Goal: Complete application form

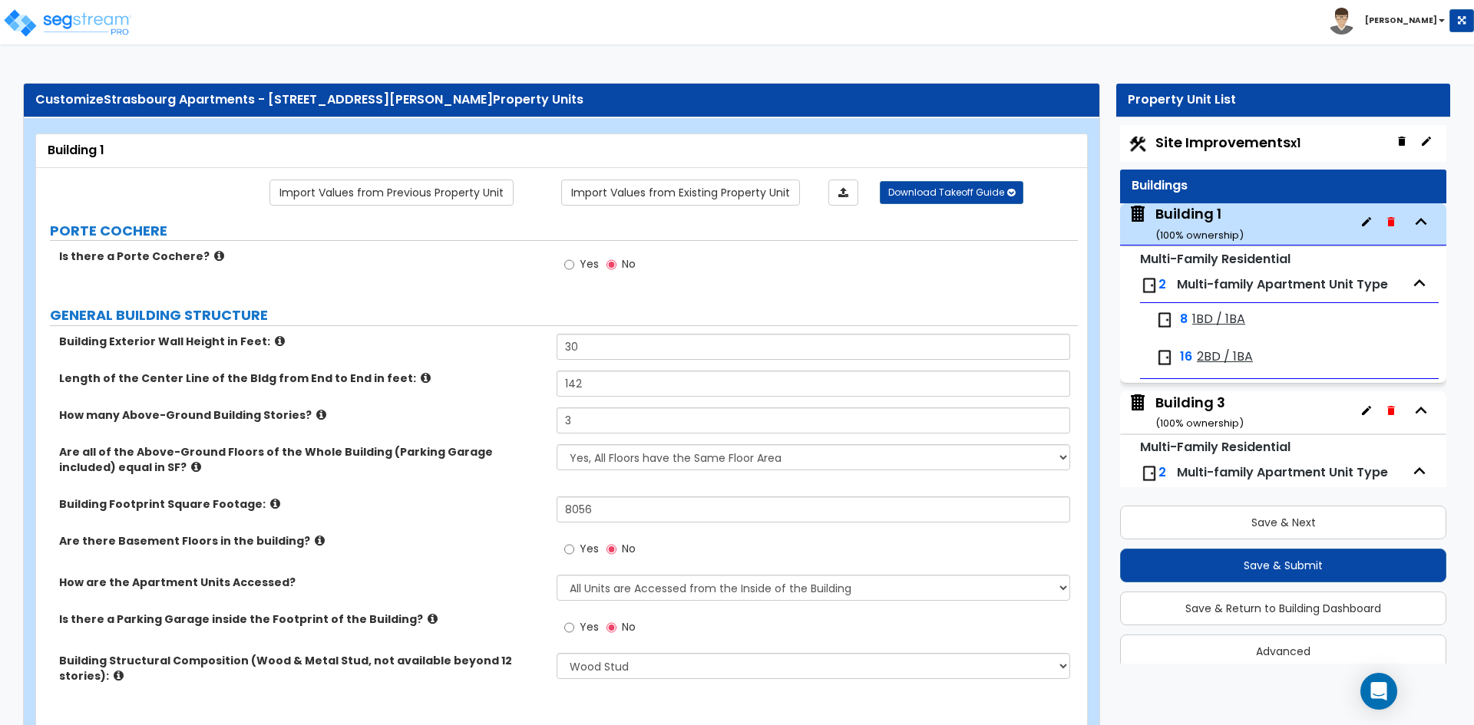
select select "7"
select select "2"
select select "4"
select select "3"
select select "2"
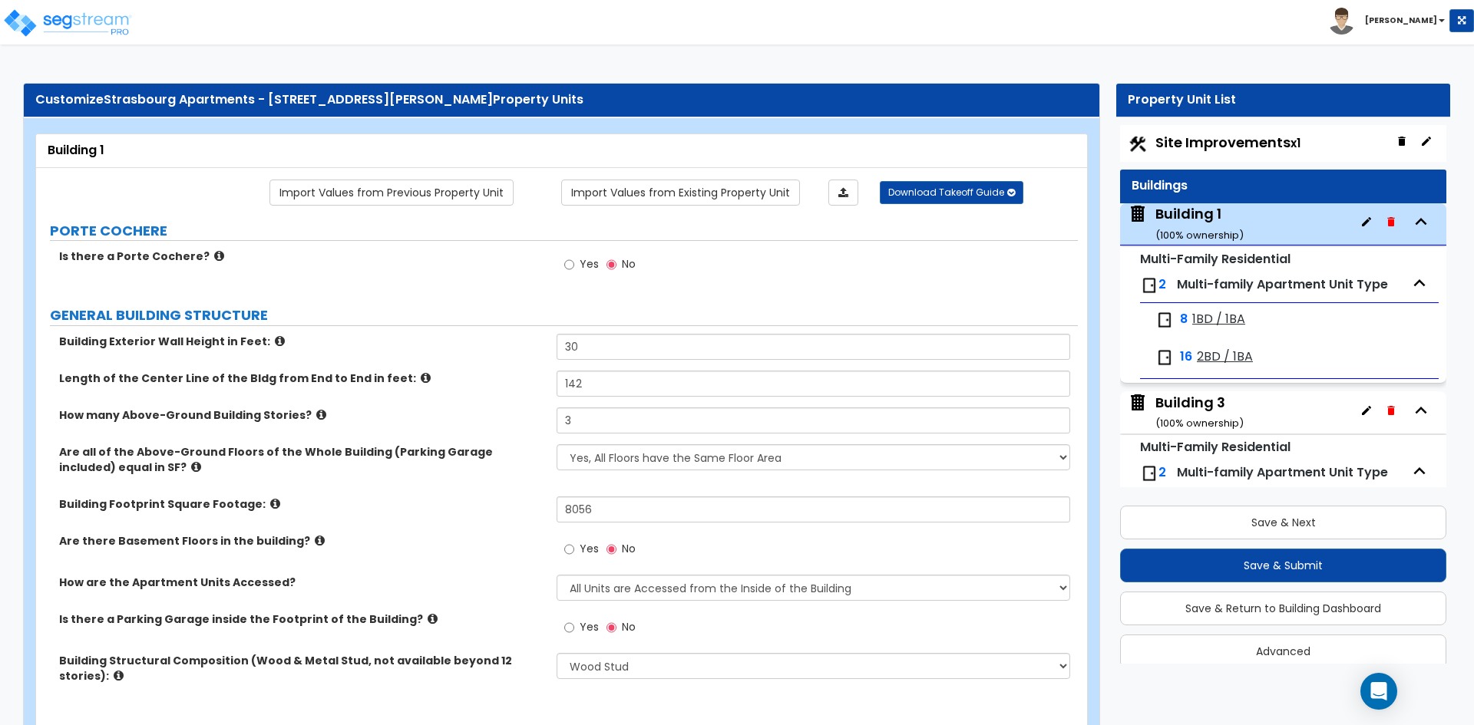
select select "2"
select select "3"
select select "1"
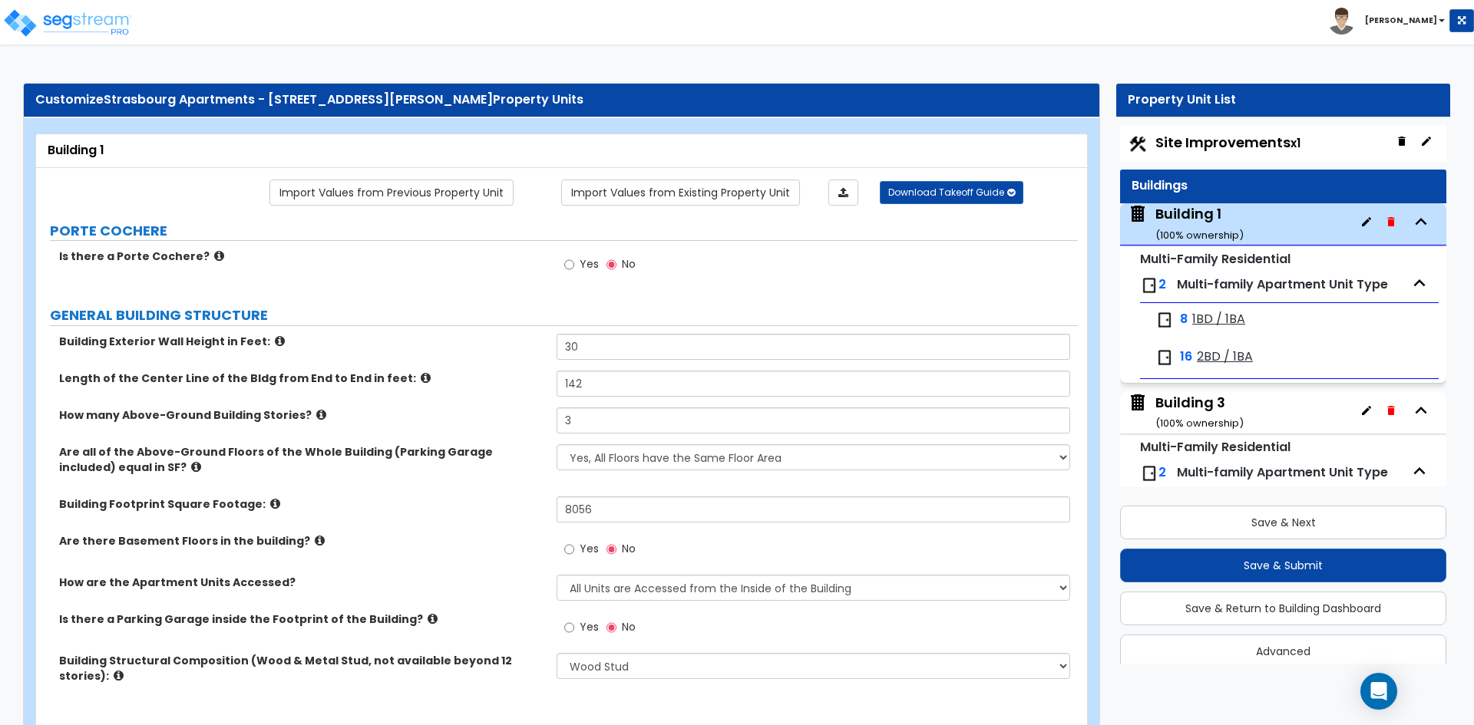
select select "1"
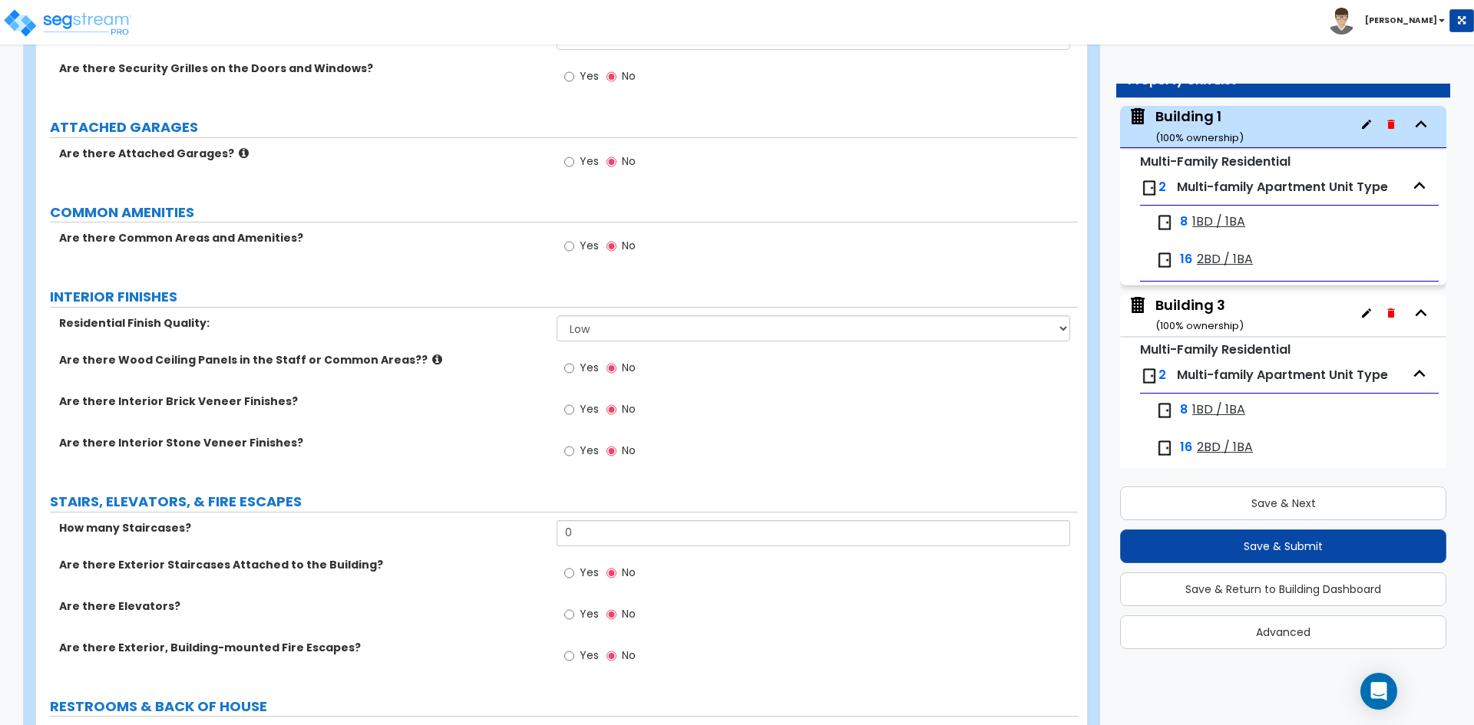
scroll to position [2404, 0]
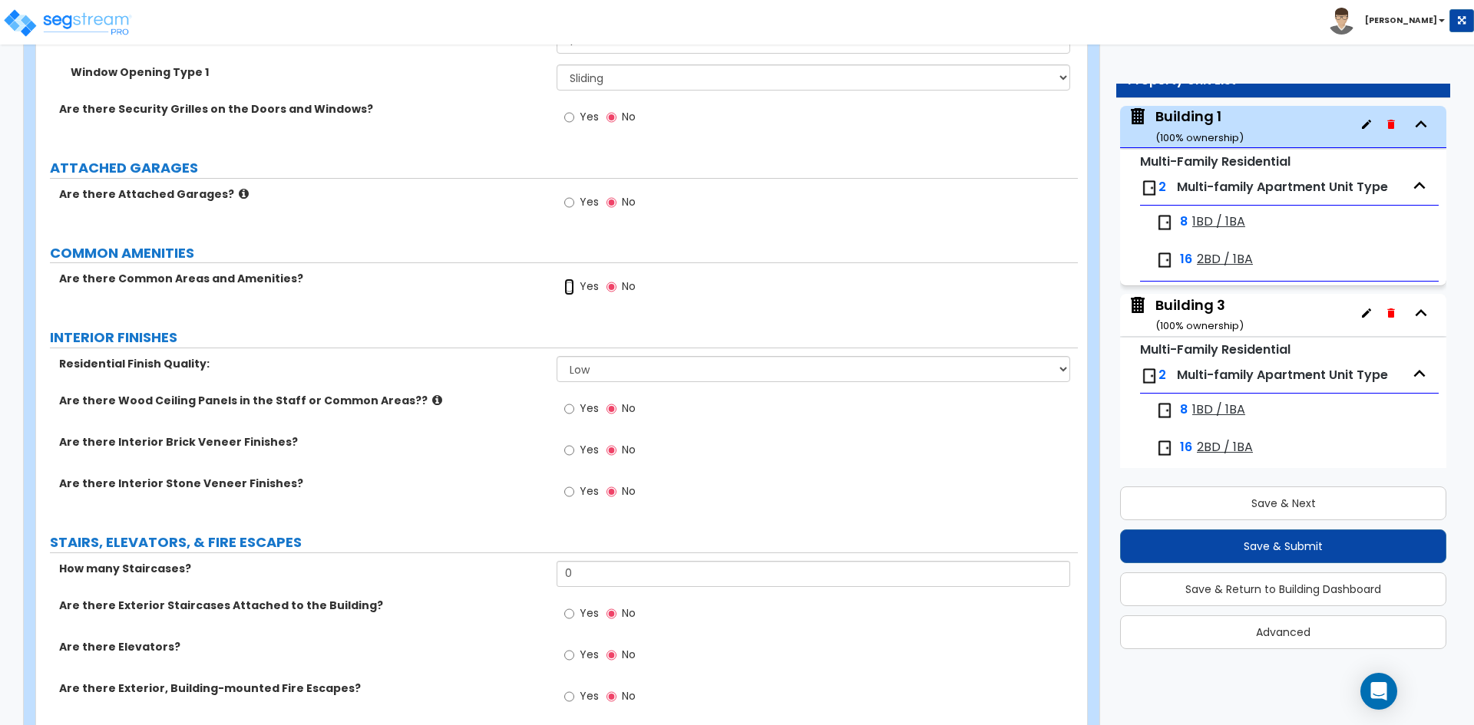
click at [570, 286] on input "Yes" at bounding box center [569, 287] width 10 height 17
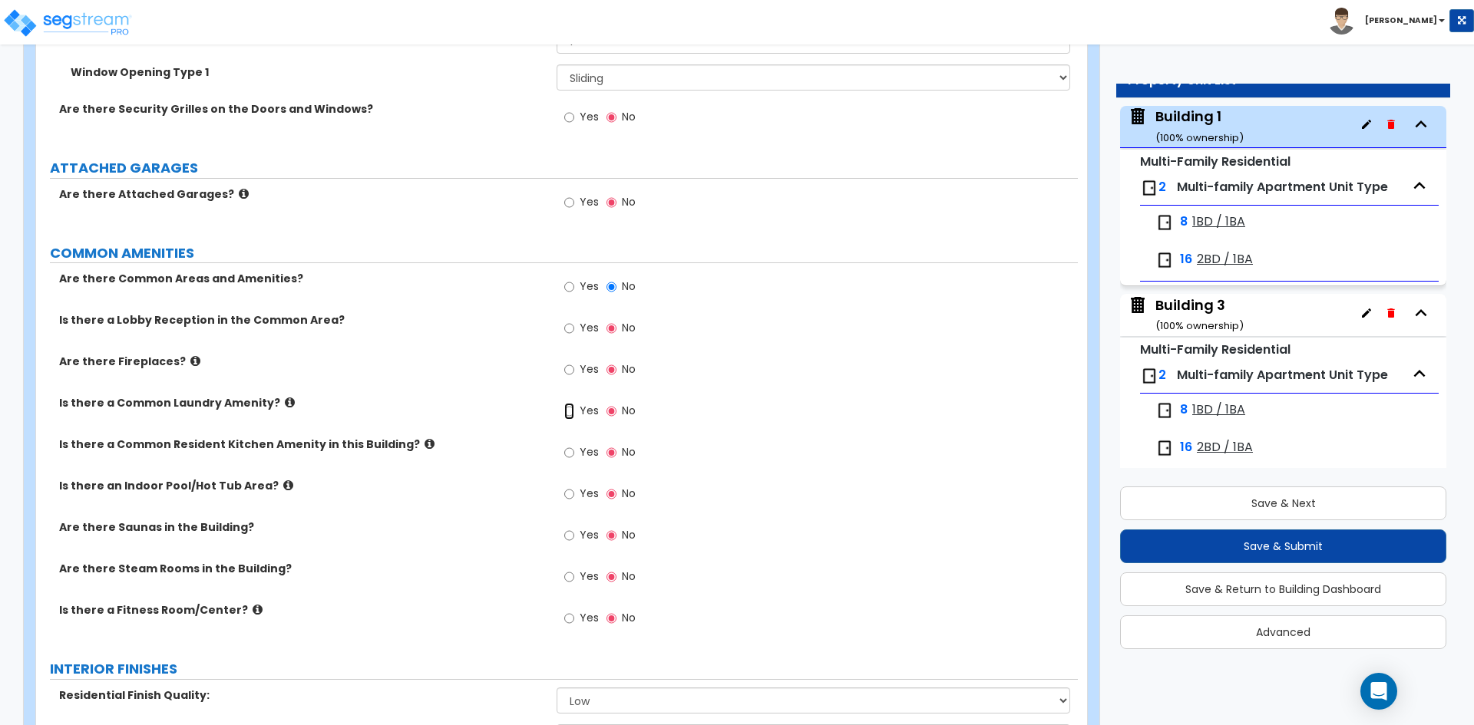
click at [570, 415] on input "Yes" at bounding box center [569, 411] width 10 height 17
radio input "true"
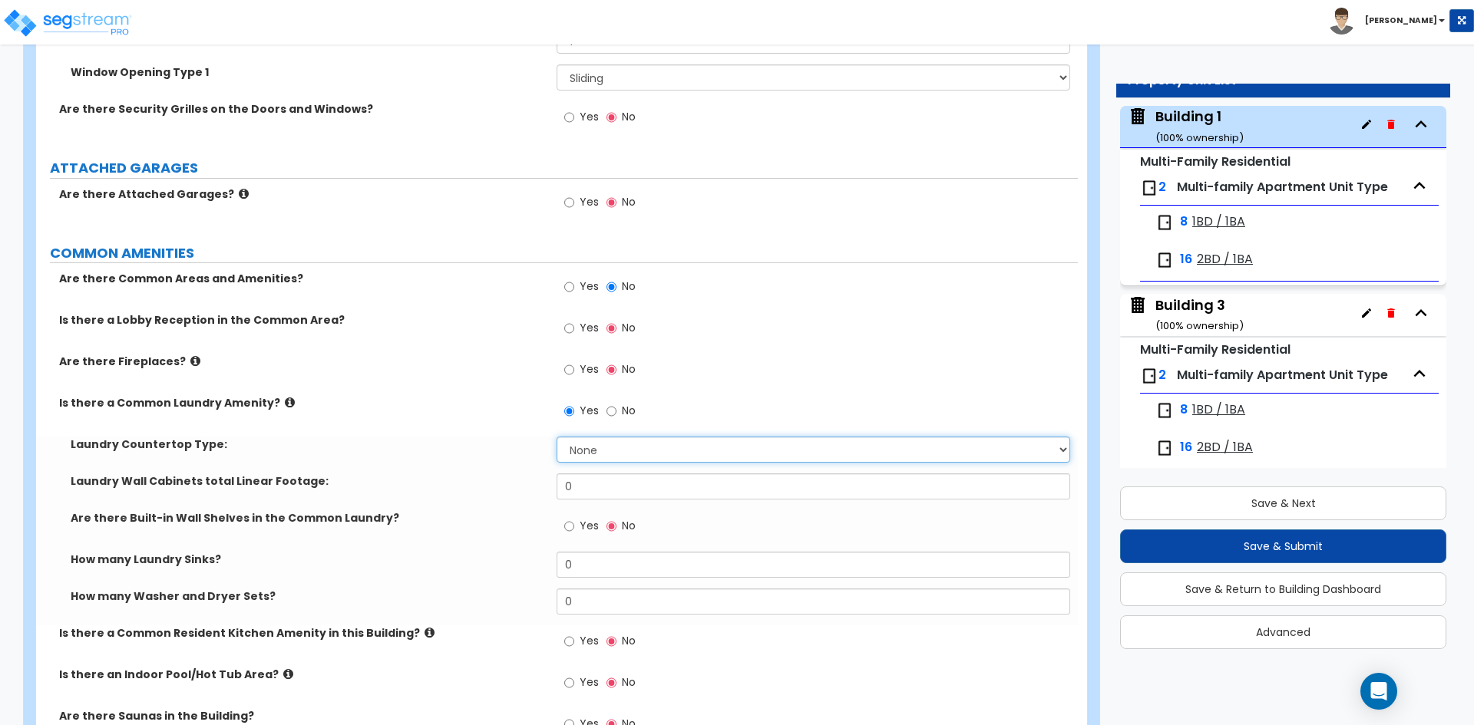
click at [585, 449] on select "None Plastic Laminate Solid Surface Stone Quartz Marble Tile Wood Stainless Ste…" at bounding box center [812, 450] width 513 height 26
click at [596, 455] on select "None Plastic Laminate Solid Surface Stone Quartz Marble Tile Wood Stainless Ste…" at bounding box center [812, 450] width 513 height 26
click at [634, 581] on div "How many Laundry Sinks? 0" at bounding box center [557, 570] width 1042 height 37
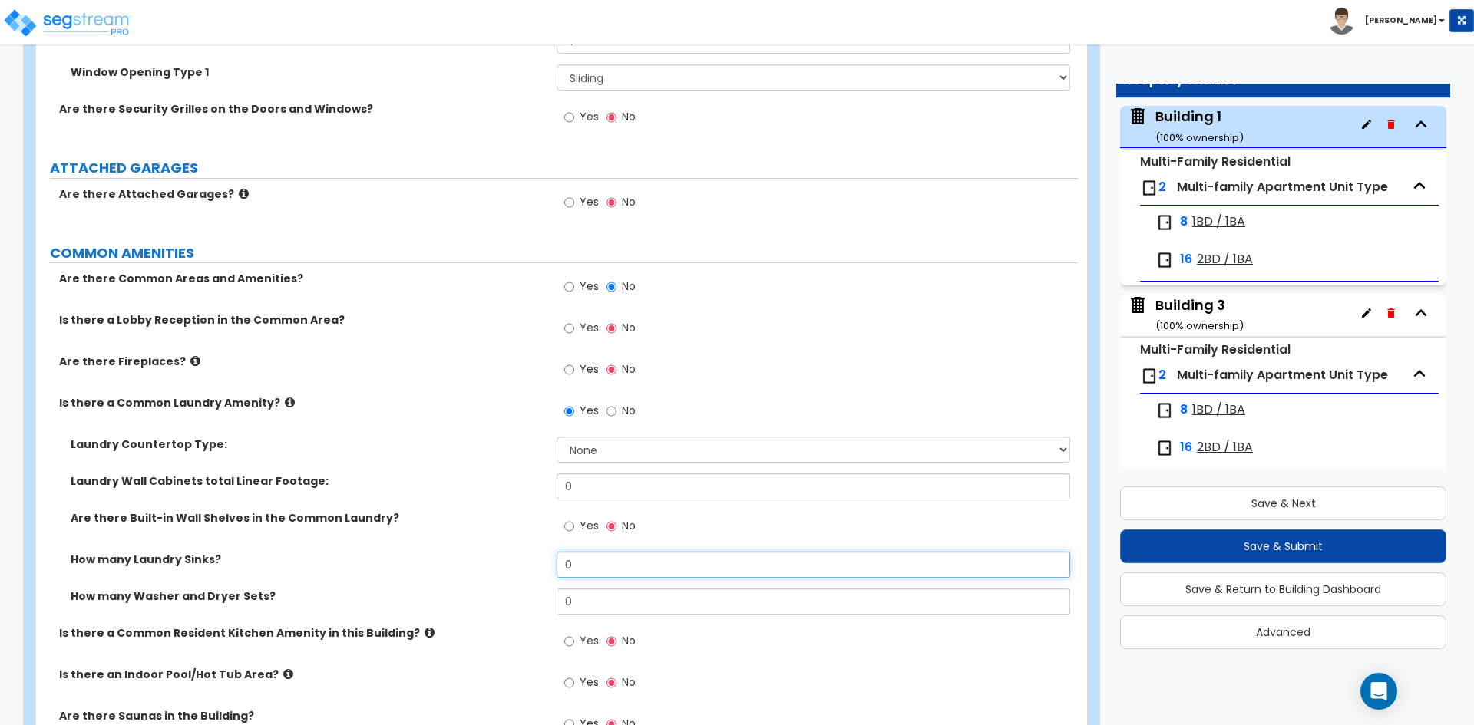
click at [637, 571] on input "0" at bounding box center [812, 565] width 513 height 26
